Goal: Transaction & Acquisition: Purchase product/service

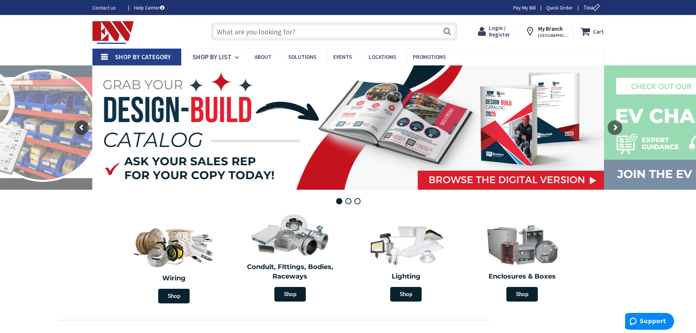
click at [226, 28] on input "text" at bounding box center [334, 31] width 247 height 18
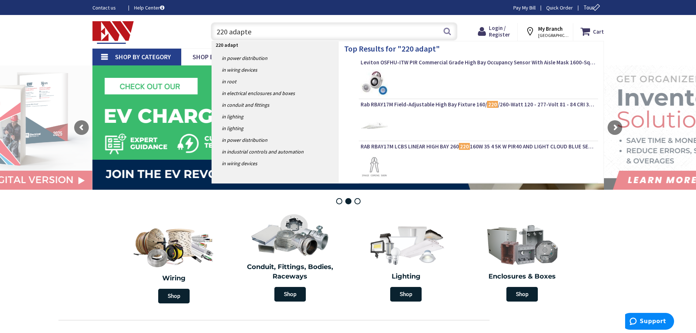
type input "220 adapter"
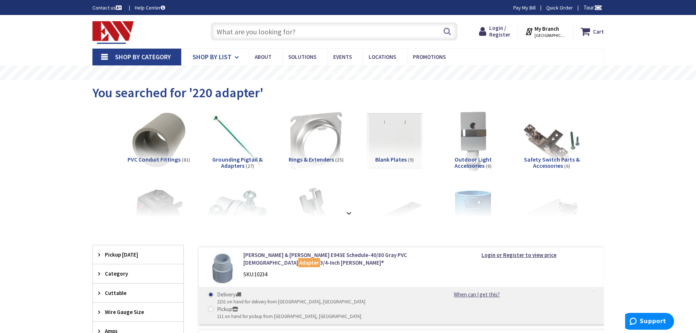
click at [225, 57] on span "Shop By List" at bounding box center [212, 57] width 39 height 8
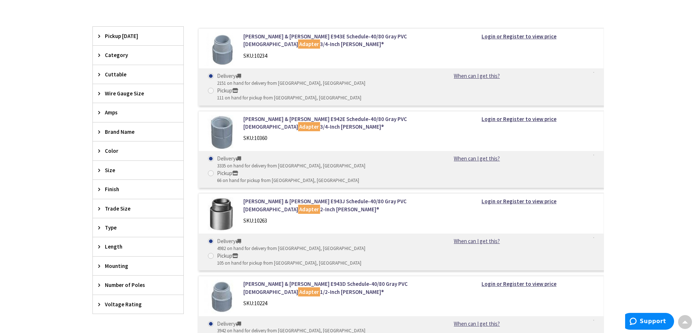
scroll to position [219, 0]
click at [109, 54] on span "Category" at bounding box center [135, 55] width 60 height 8
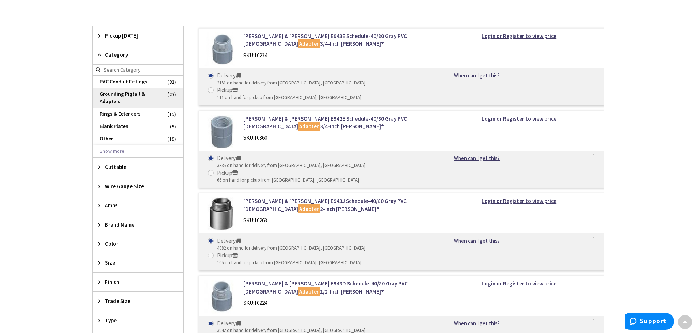
click at [119, 102] on span "Grounding Pigtail & Adapters" at bounding box center [138, 98] width 91 height 20
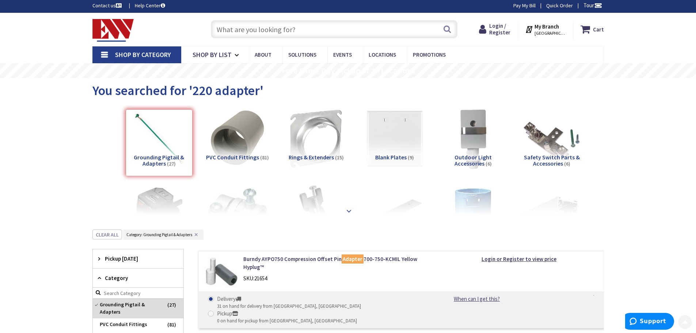
scroll to position [0, 0]
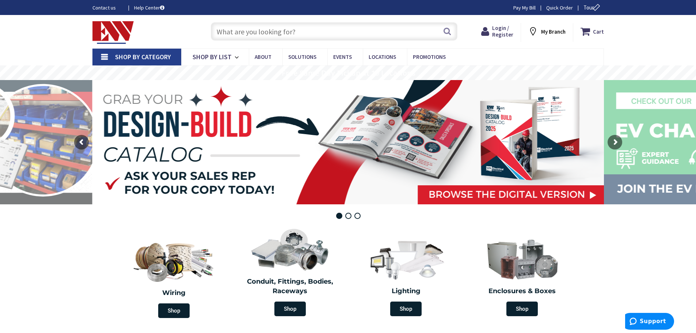
click at [106, 56] on link "Shop By Category" at bounding box center [136, 57] width 89 height 17
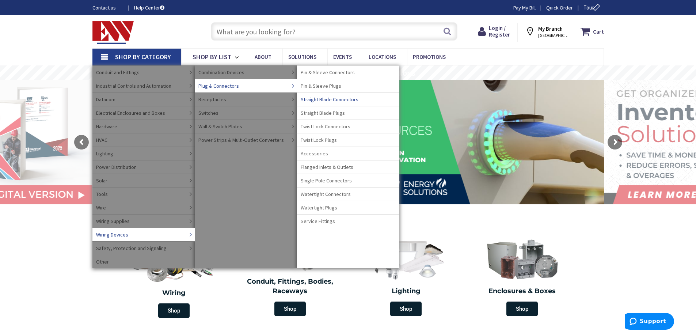
click at [329, 100] on span "Straight Blade Connectors" at bounding box center [330, 99] width 58 height 7
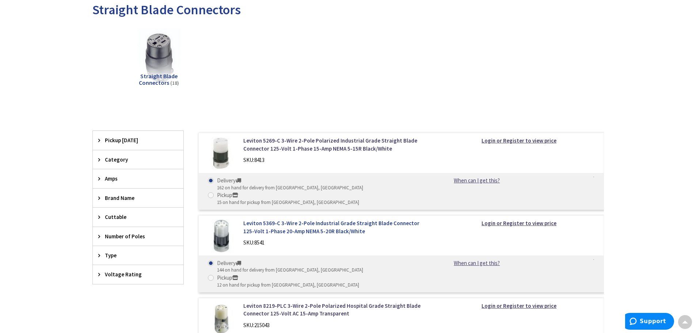
scroll to position [109, 0]
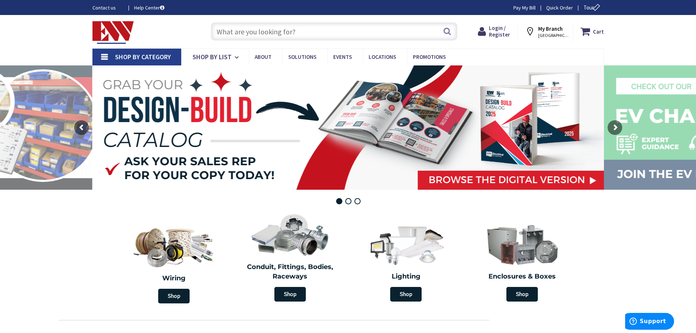
click at [231, 31] on input "text" at bounding box center [334, 31] width 247 height 18
paste input "Dryer Adapter Cord，4 Prong 220 to 110 Adapter， NEMA 14-30P [DEMOGRAPHIC_DATA] t…"
type input "Dryer Adapter Cord，4 Prong 220 to 110 Adapter， NEMA 14-30P [DEMOGRAPHIC_DATA] t…"
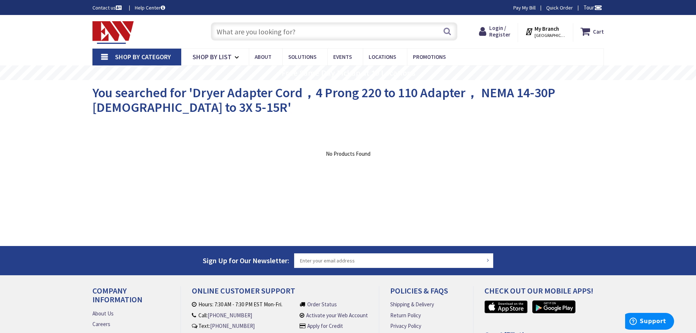
click at [255, 39] on input "text" at bounding box center [334, 31] width 247 height 18
paste input "Dryer Adapter Cord，4 Prong 220 to 110 Adapter， NEMA 14-30P Male to 3X 5-15R"
drag, startPoint x: 252, startPoint y: 33, endPoint x: 510, endPoint y: 39, distance: 257.8
click at [510, 39] on div "Toggle Nav Dryer Adapter Cord，4 Prong 220 to 110 Adapter， NEMA 14-30P Male to 3…" at bounding box center [348, 31] width 523 height 24
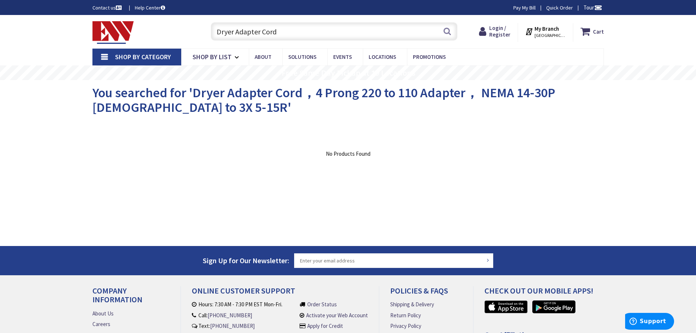
scroll to position [0, 0]
type input "Dryer Adapter Cord"
click at [447, 33] on button "Search" at bounding box center [448, 31] width 10 height 16
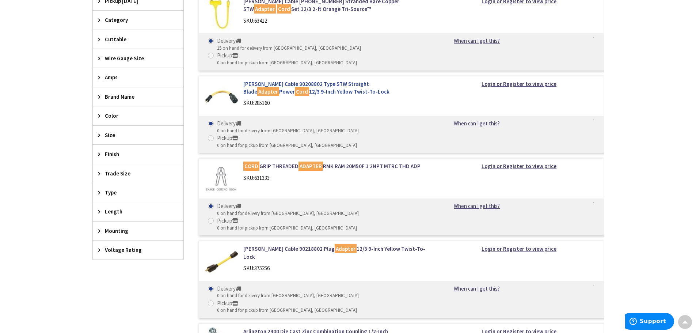
scroll to position [254, 0]
click at [262, 80] on link "Coleman Cable 90208802 Type STW Straight Blade Adapter Power Cord 12/3 9-Inch Y…" at bounding box center [336, 88] width 186 height 16
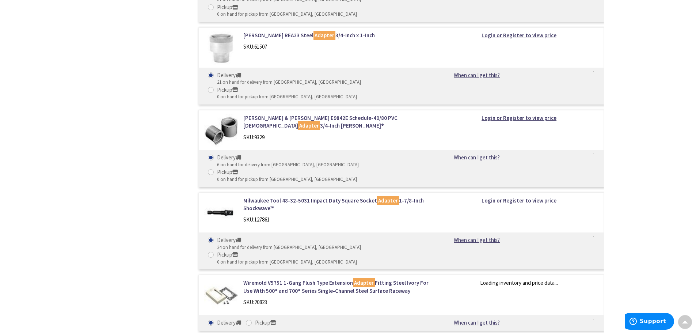
scroll to position [3051, 0]
